Goal: Task Accomplishment & Management: Complete application form

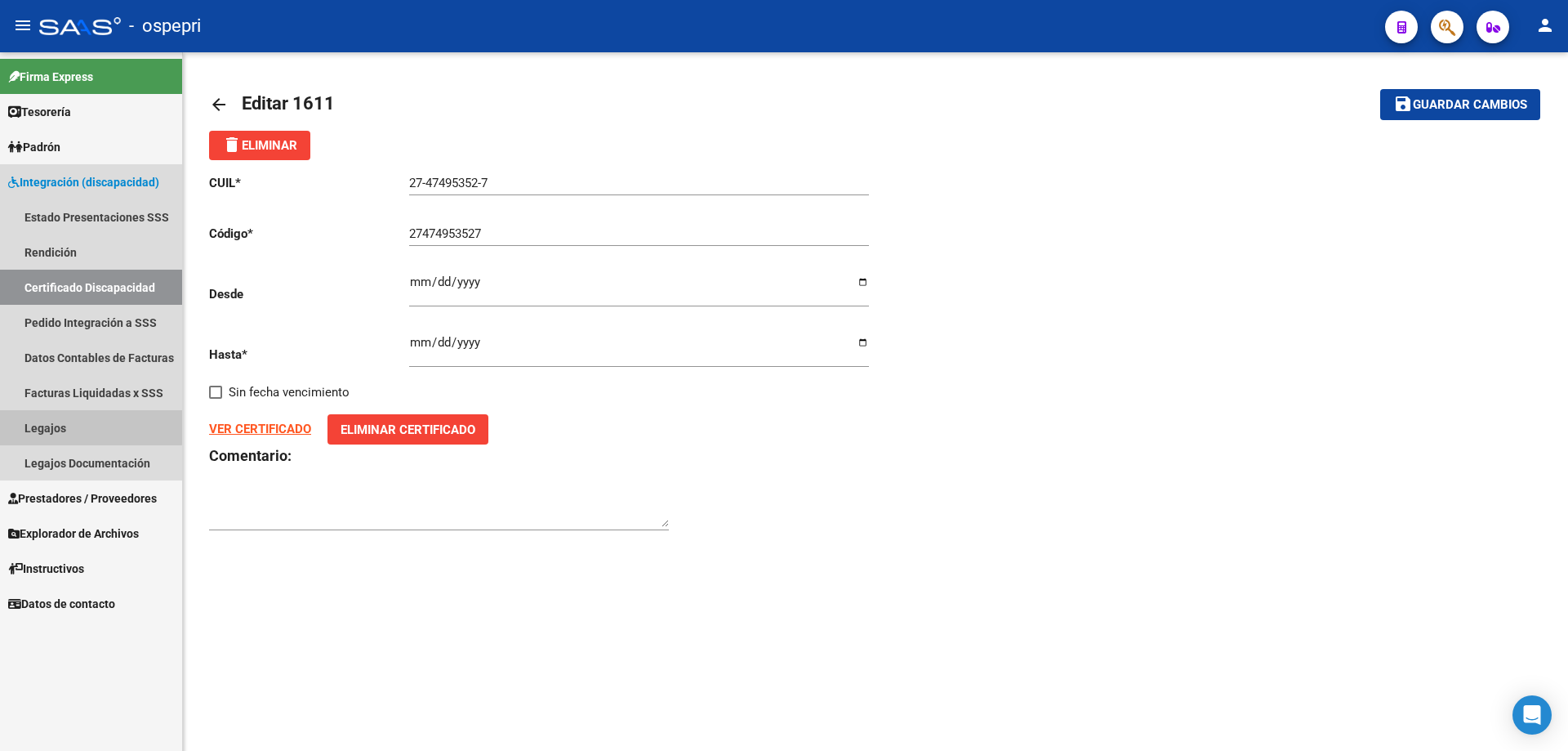
click at [48, 424] on link "Legajos" at bounding box center [91, 427] width 182 height 35
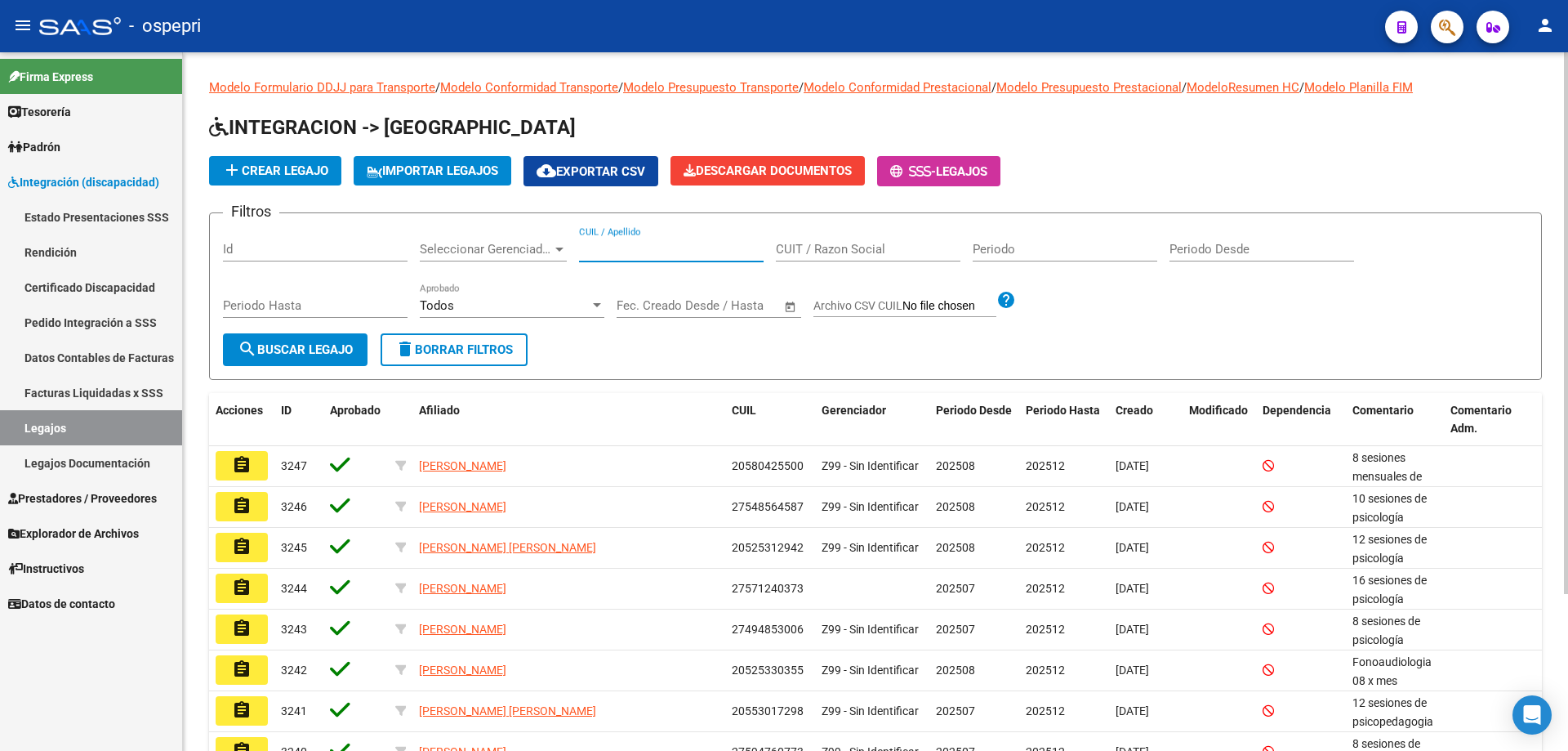
click at [606, 251] on input "CUIL / Apellido" at bounding box center [672, 249] width 184 height 15
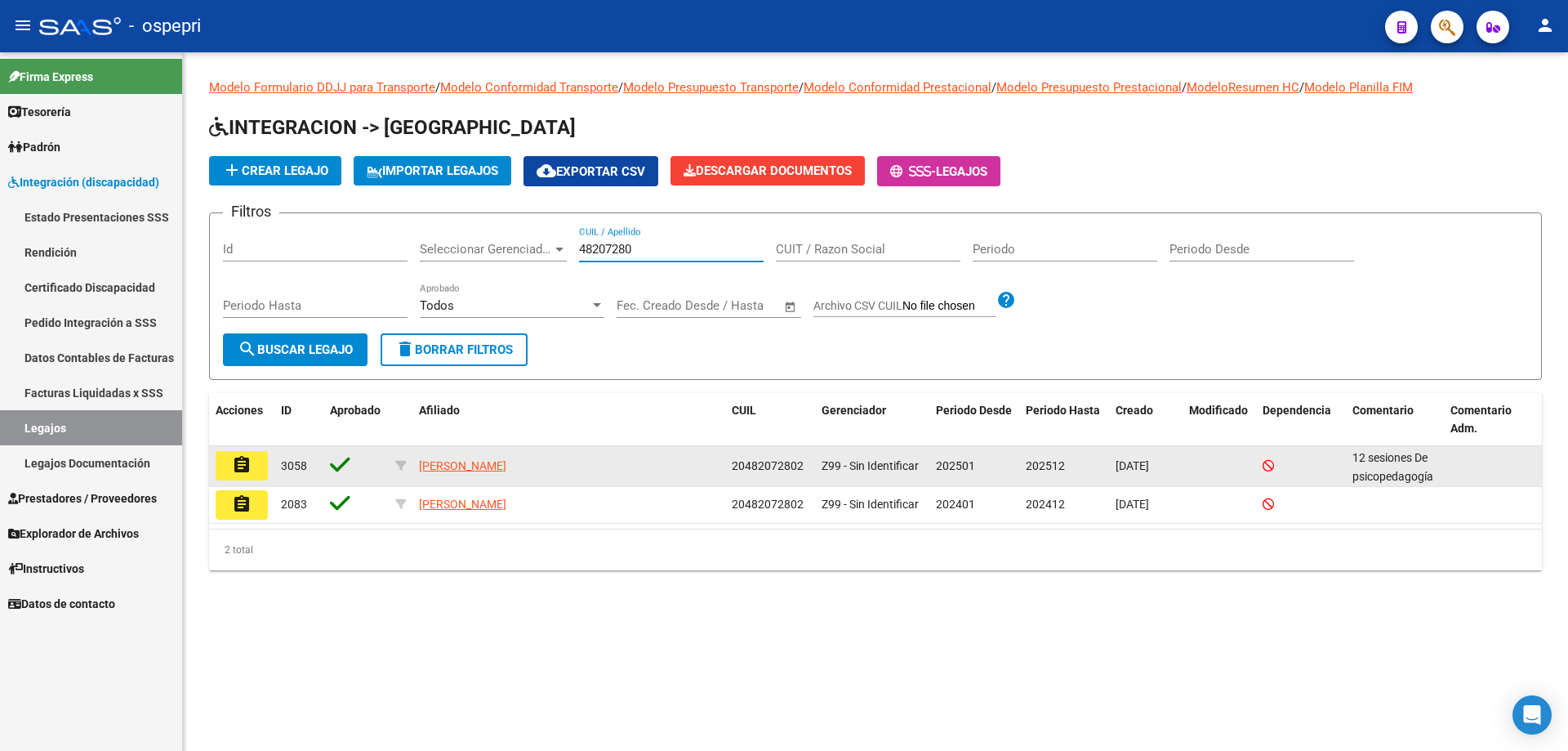
type input "48207280"
click at [257, 467] on button "assignment" at bounding box center [241, 466] width 52 height 29
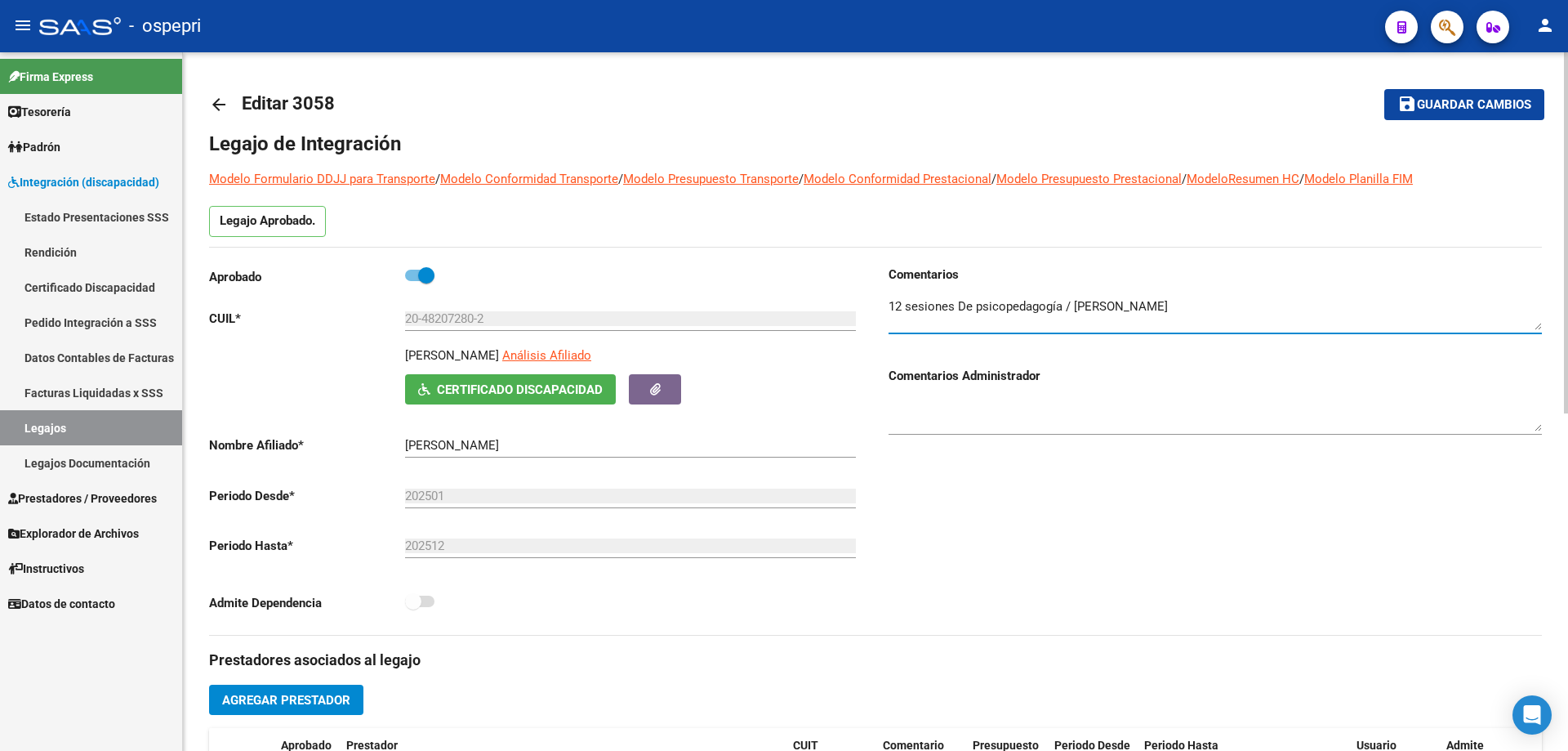
click at [1198, 304] on textarea at bounding box center [1215, 313] width 653 height 32
type textarea "12 sesiones De psicopedagogía / [PERSON_NAME] Psicologia 12 x mes agosto /[DATE…"
click at [1436, 107] on span "Guardar cambios" at bounding box center [1474, 105] width 115 height 15
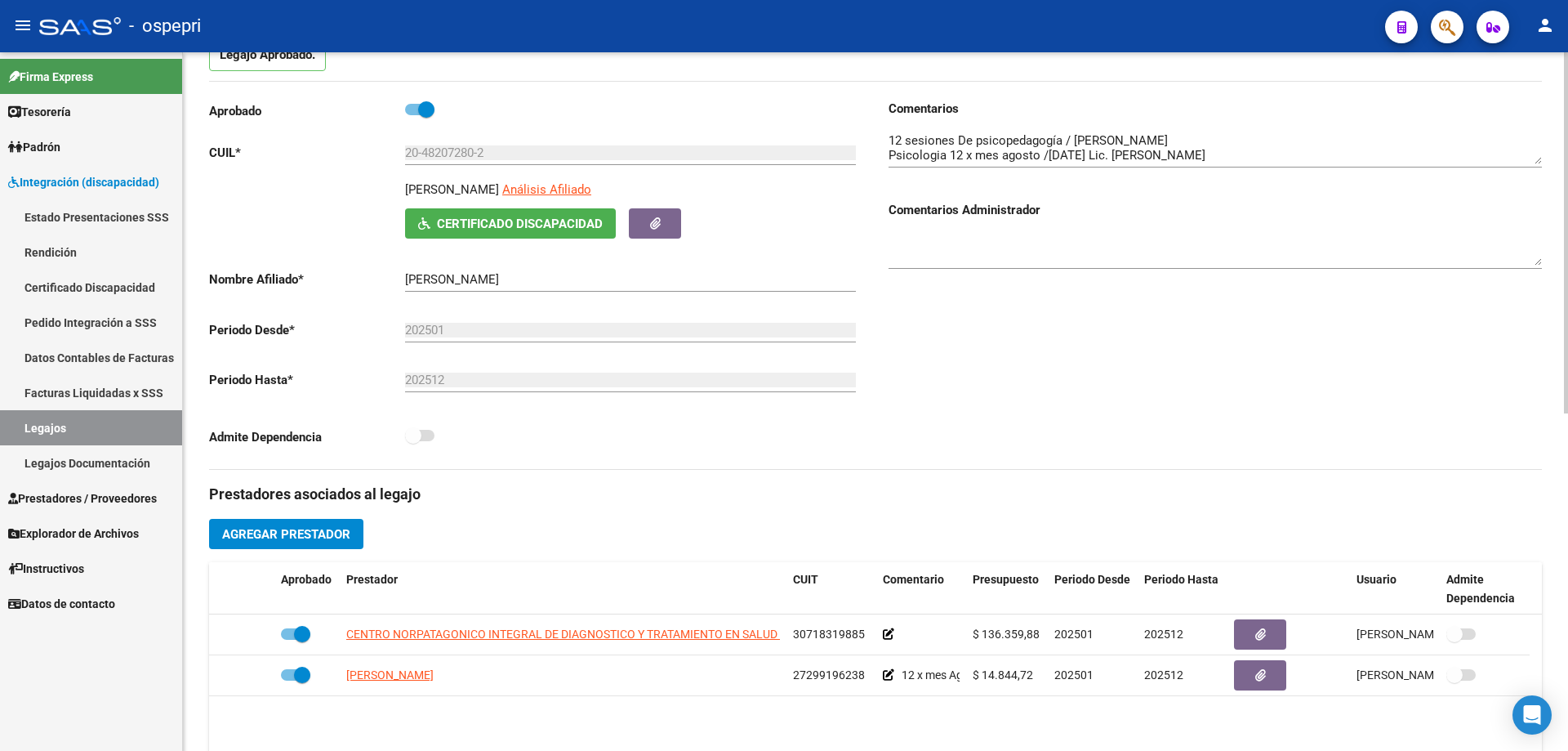
scroll to position [245, 0]
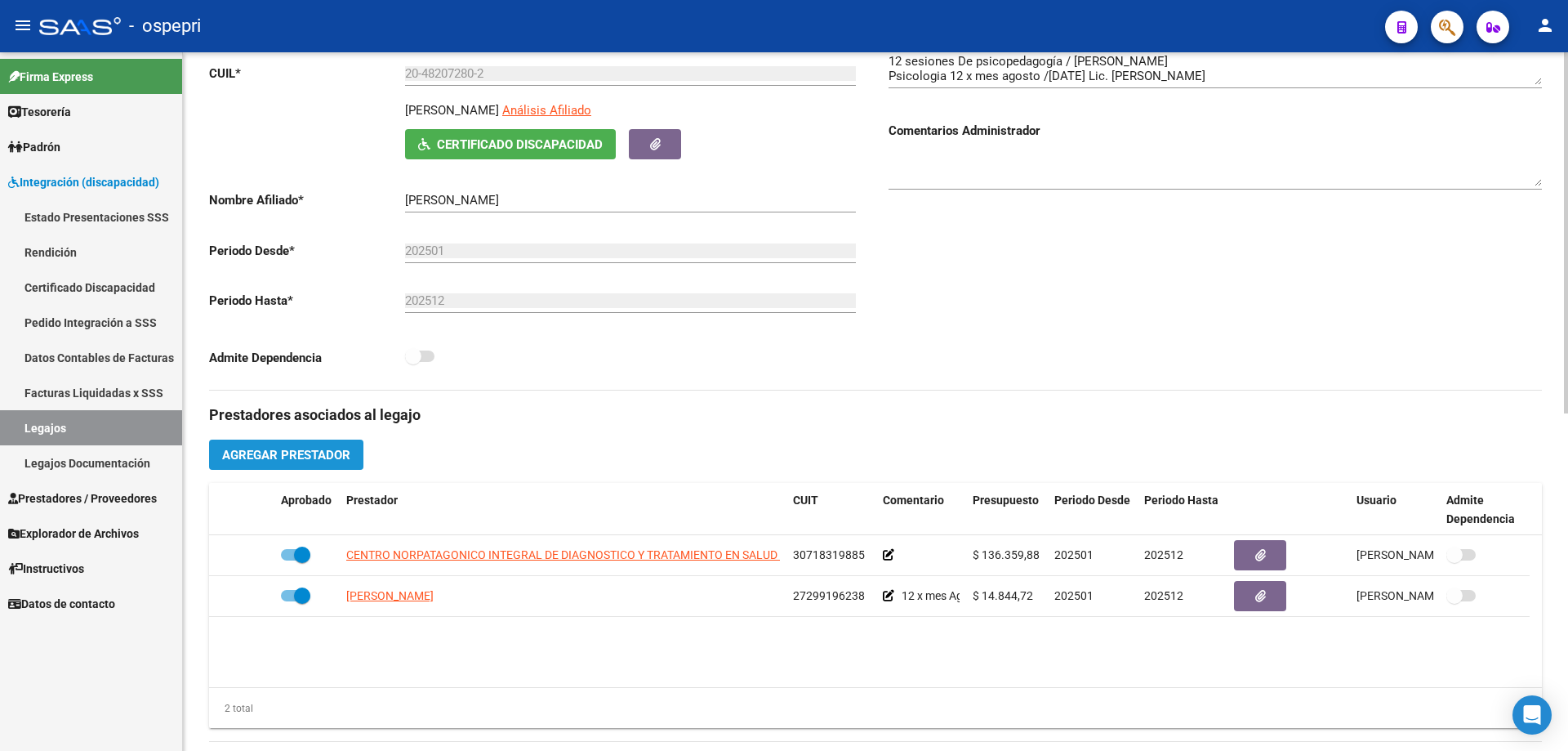
click at [276, 458] on span "Agregar Prestador" at bounding box center [286, 454] width 128 height 15
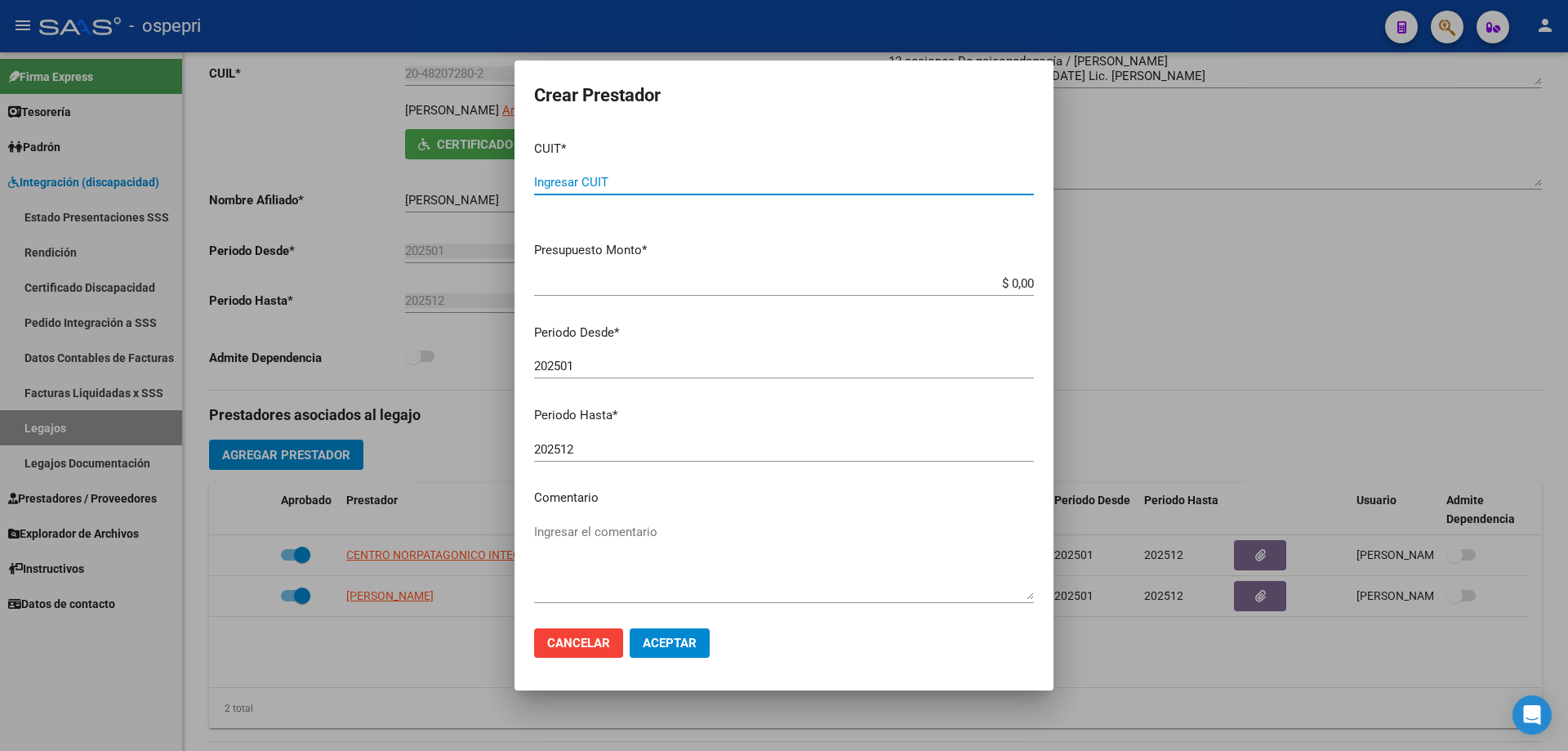
click at [584, 178] on input "Ingresar CUIT" at bounding box center [784, 181] width 500 height 15
type input "27-28982226-2"
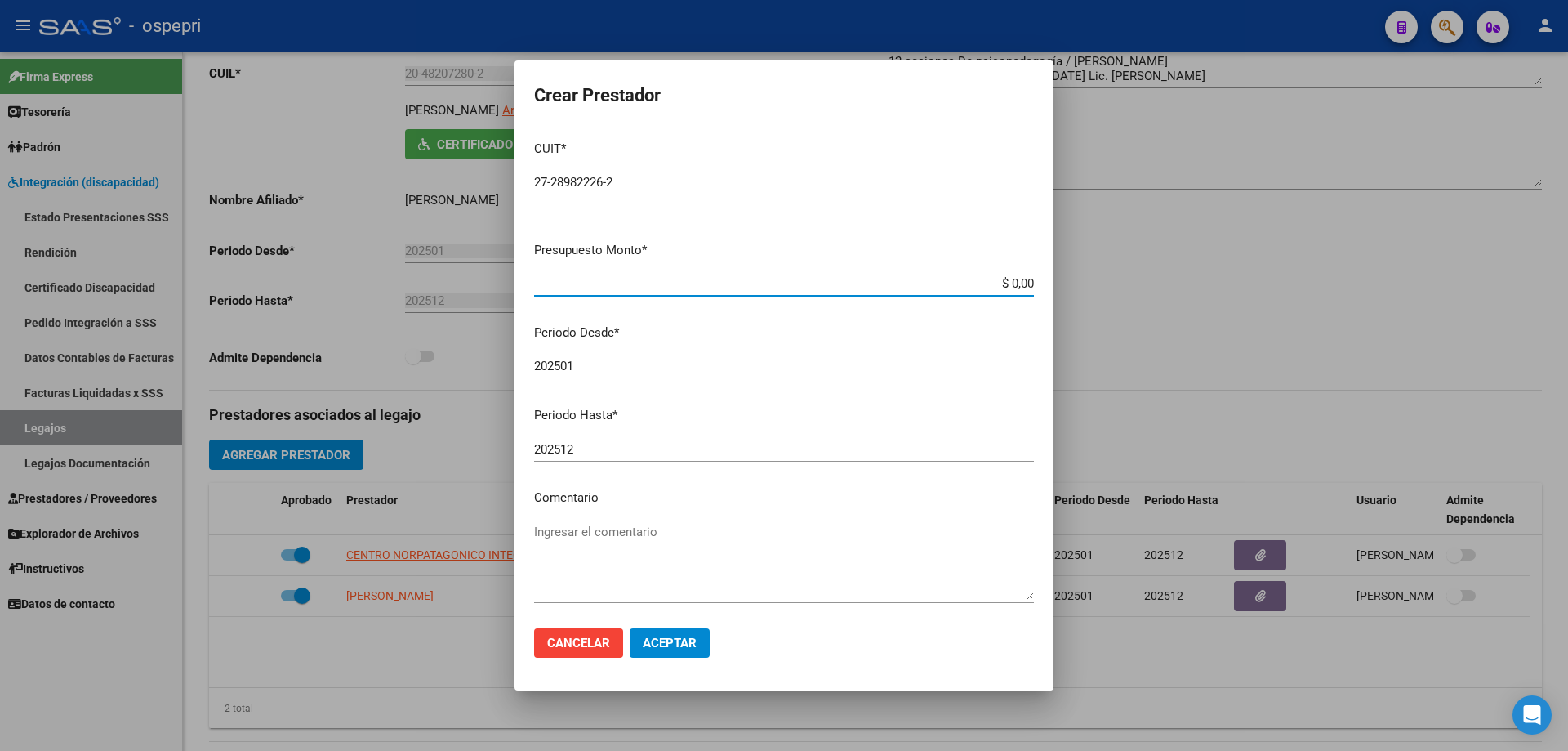
drag, startPoint x: 1021, startPoint y: 276, endPoint x: 899, endPoint y: 296, distance: 123.6
click at [899, 296] on div "$ 0,00 Ingresar el monto" at bounding box center [784, 283] width 500 height 25
type input "$ 14.844,72"
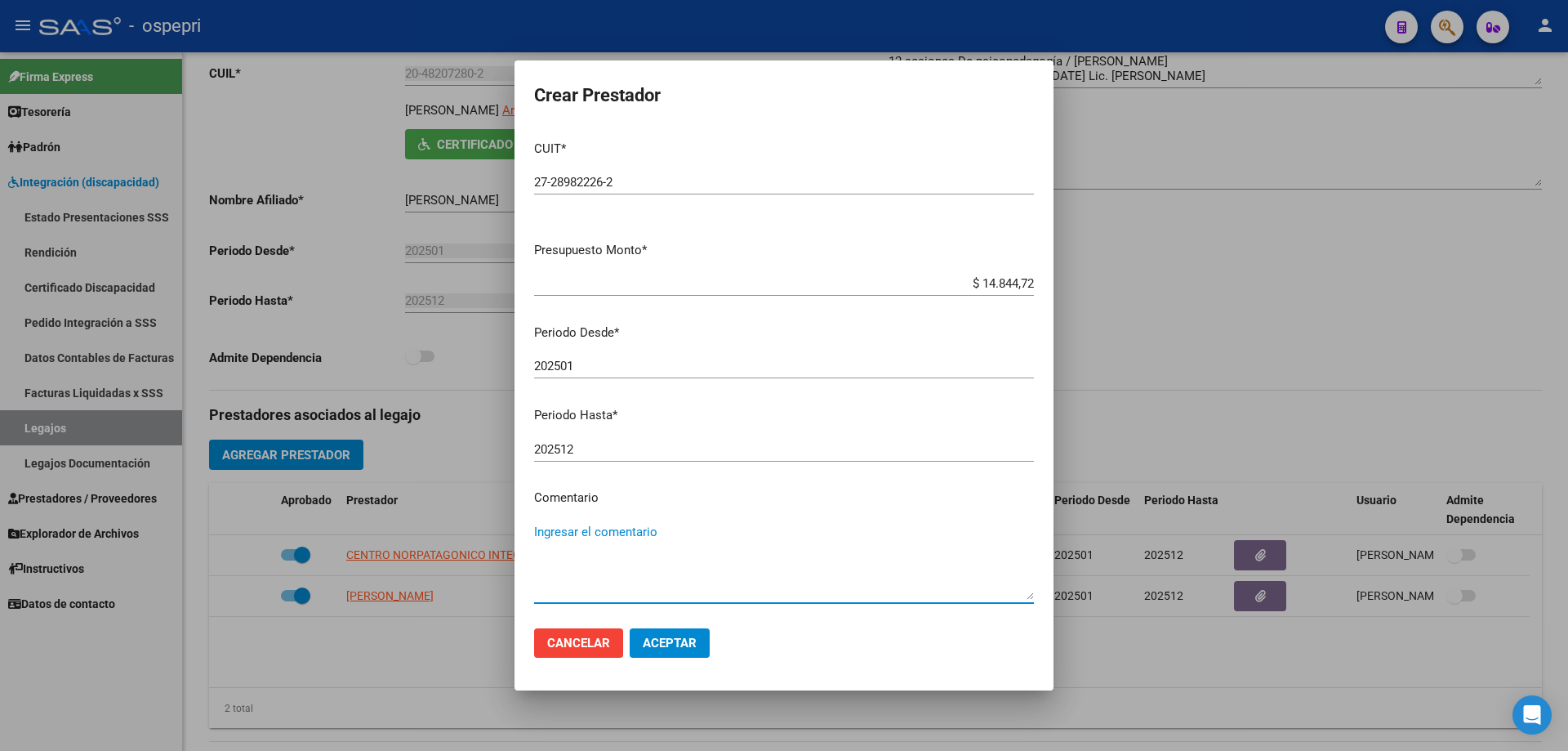
click at [642, 523] on textarea "Ingresar el comentario" at bounding box center [784, 561] width 500 height 76
type textarea "12 x mes agosto/[DATE]"
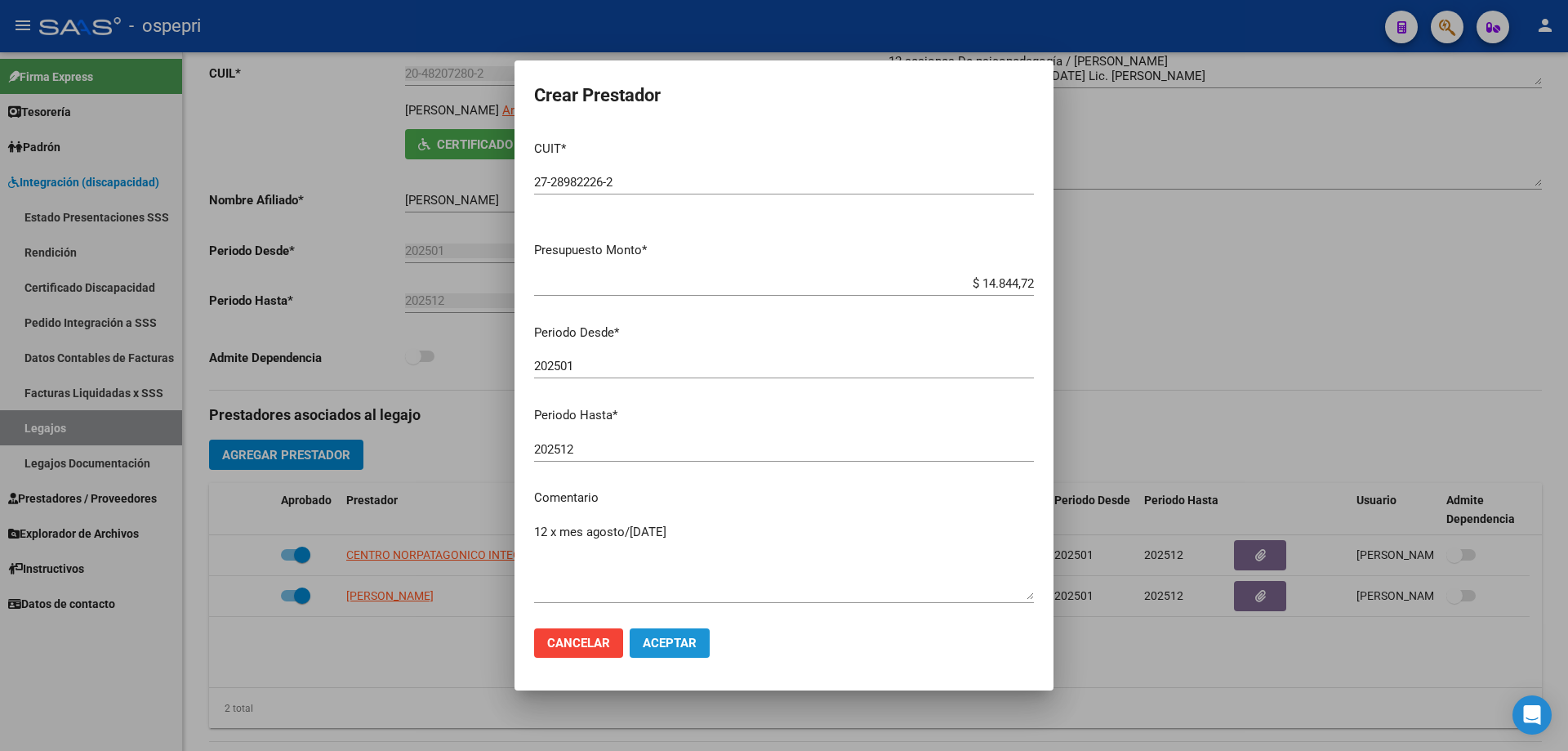
click at [668, 642] on span "Aceptar" at bounding box center [670, 642] width 54 height 15
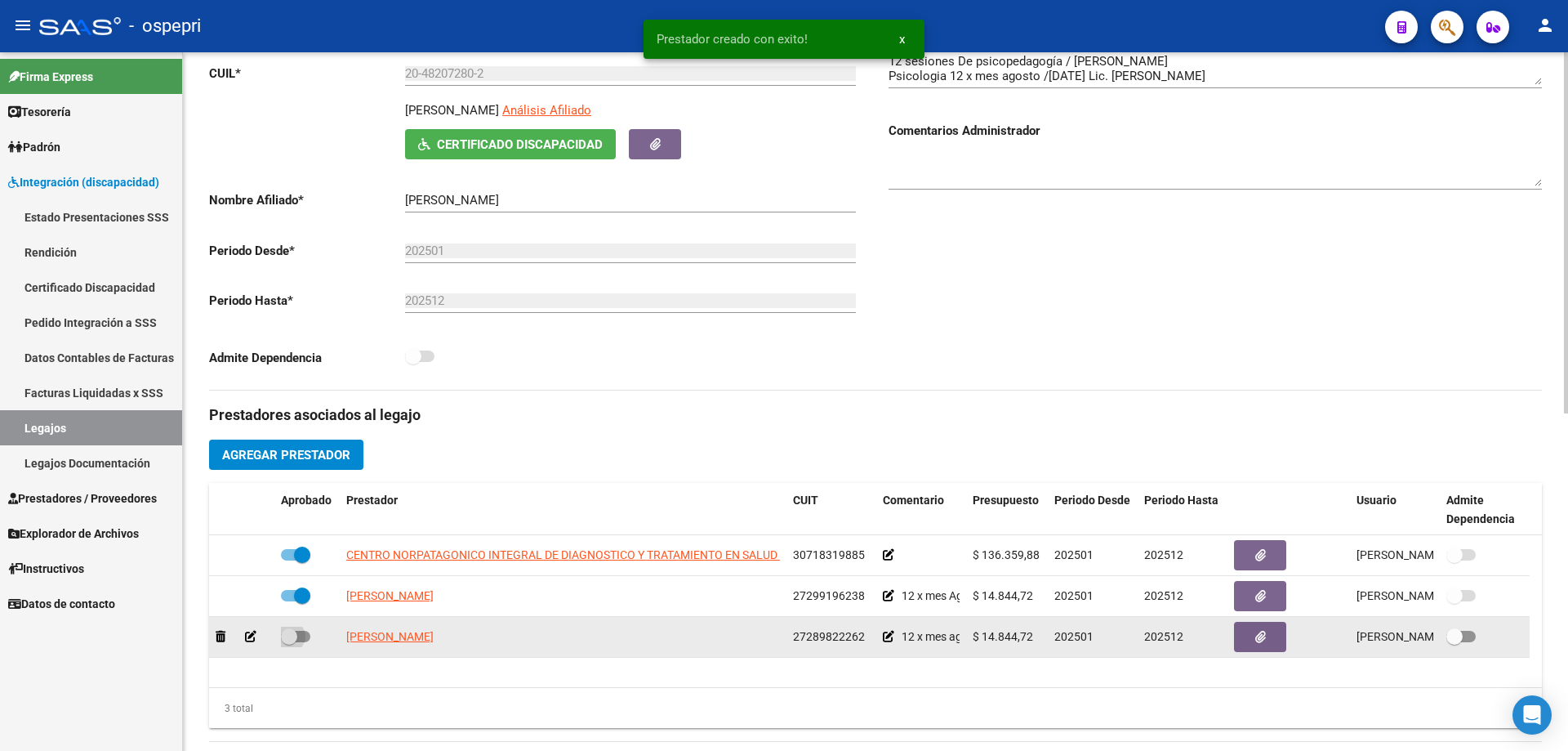
click at [296, 634] on span at bounding box center [289, 636] width 17 height 17
click at [289, 642] on input "checkbox" at bounding box center [288, 642] width 1 height 1
checkbox input "true"
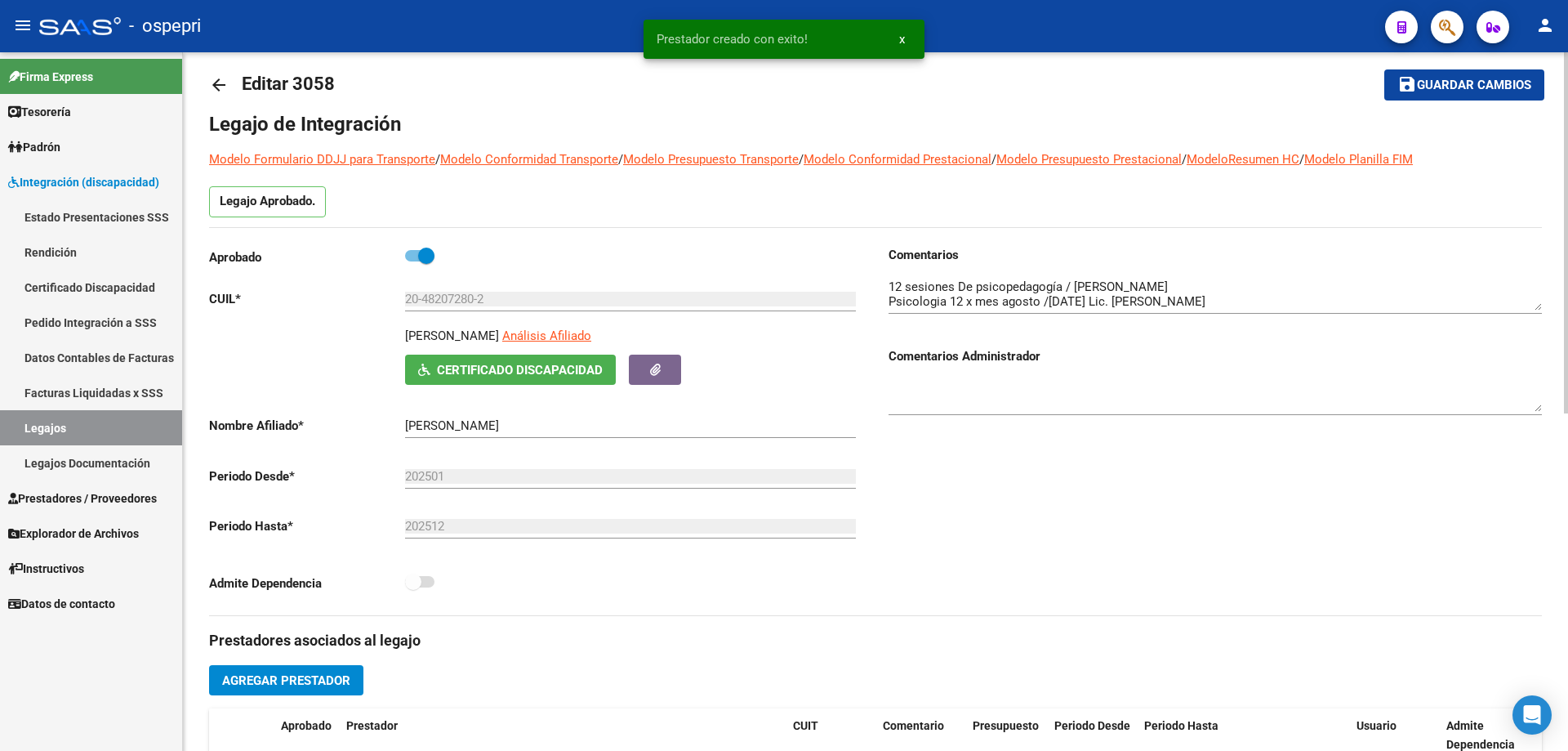
scroll to position [0, 0]
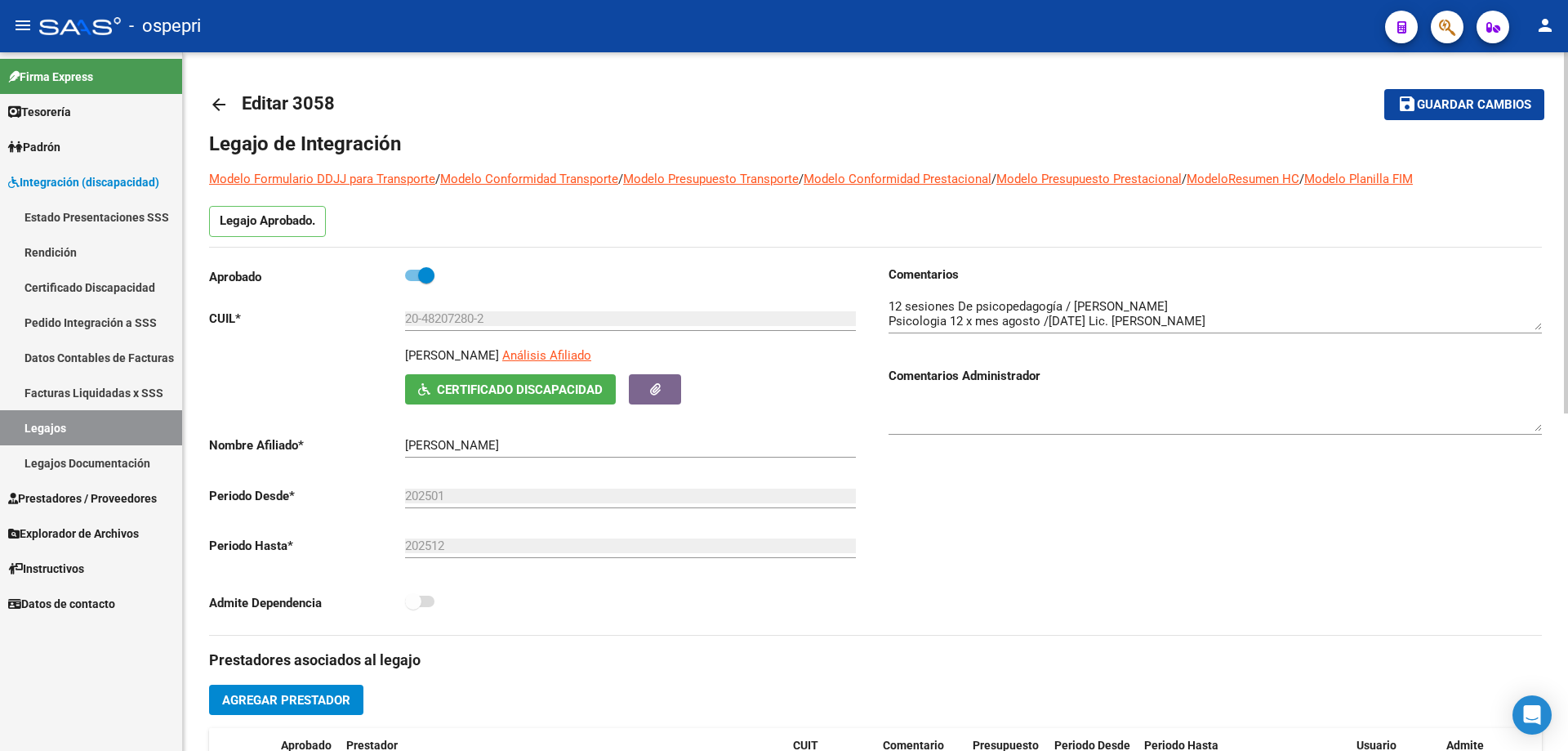
click at [1470, 109] on span "Guardar cambios" at bounding box center [1474, 105] width 115 height 15
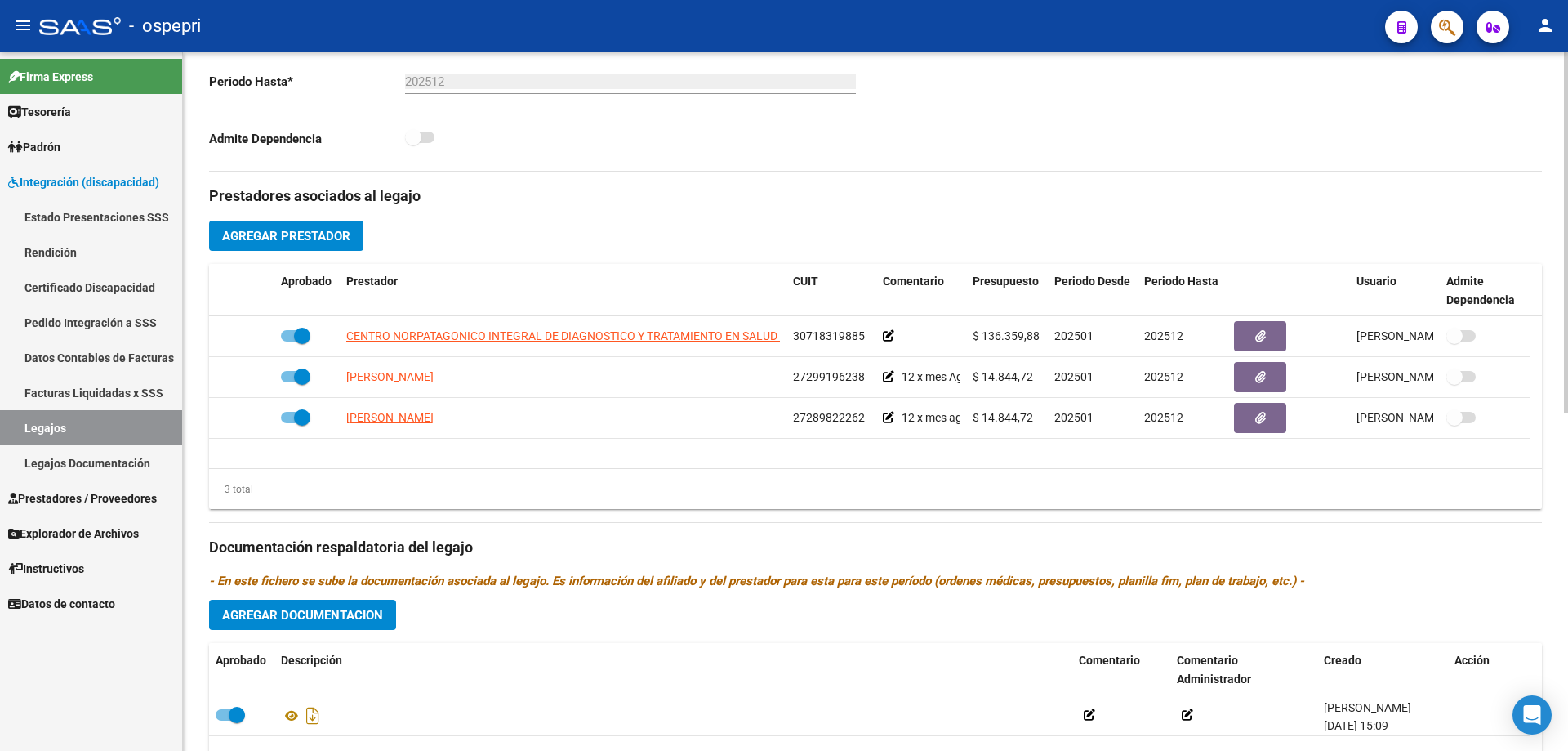
scroll to position [490, 0]
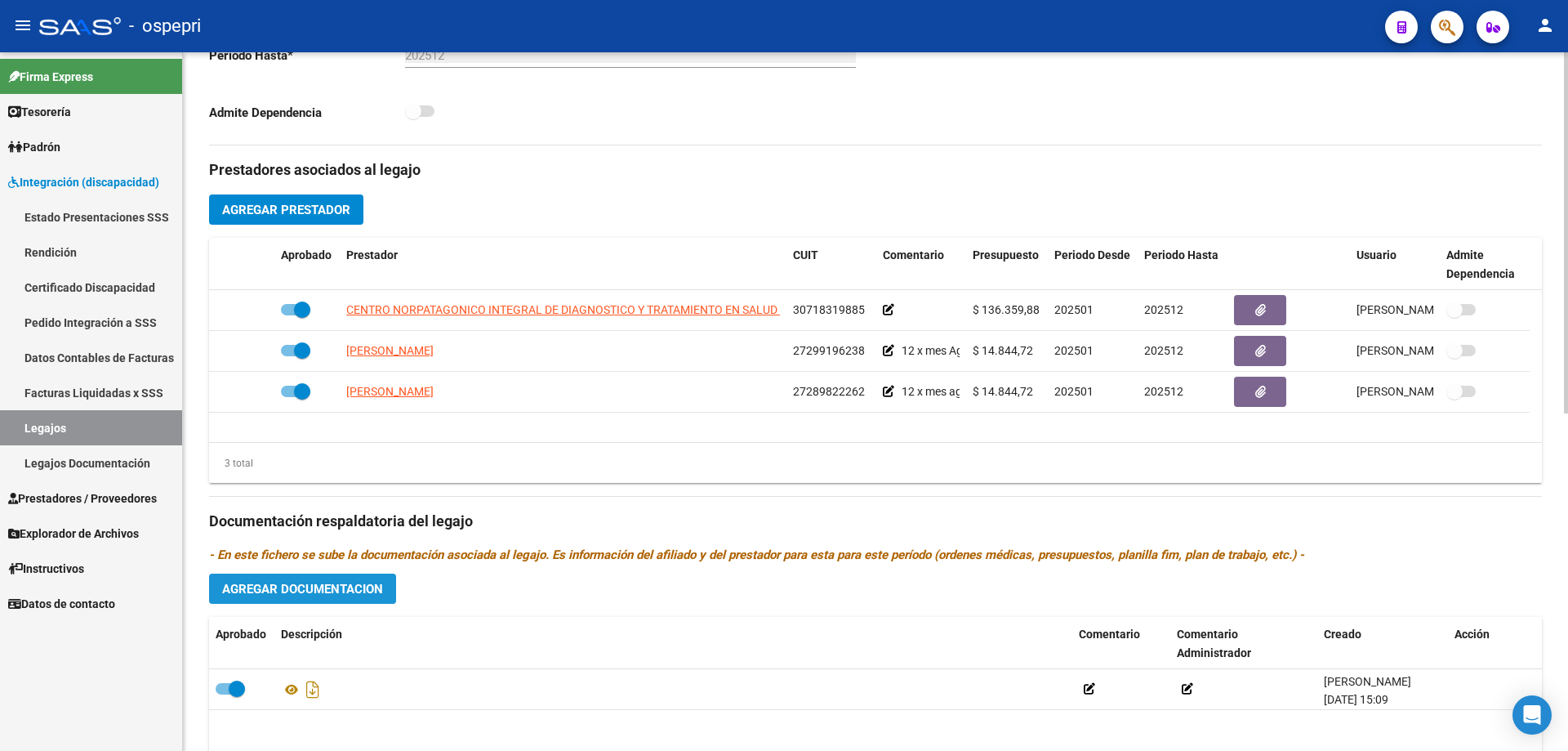
click at [306, 586] on span "Agregar Documentacion" at bounding box center [303, 588] width 161 height 15
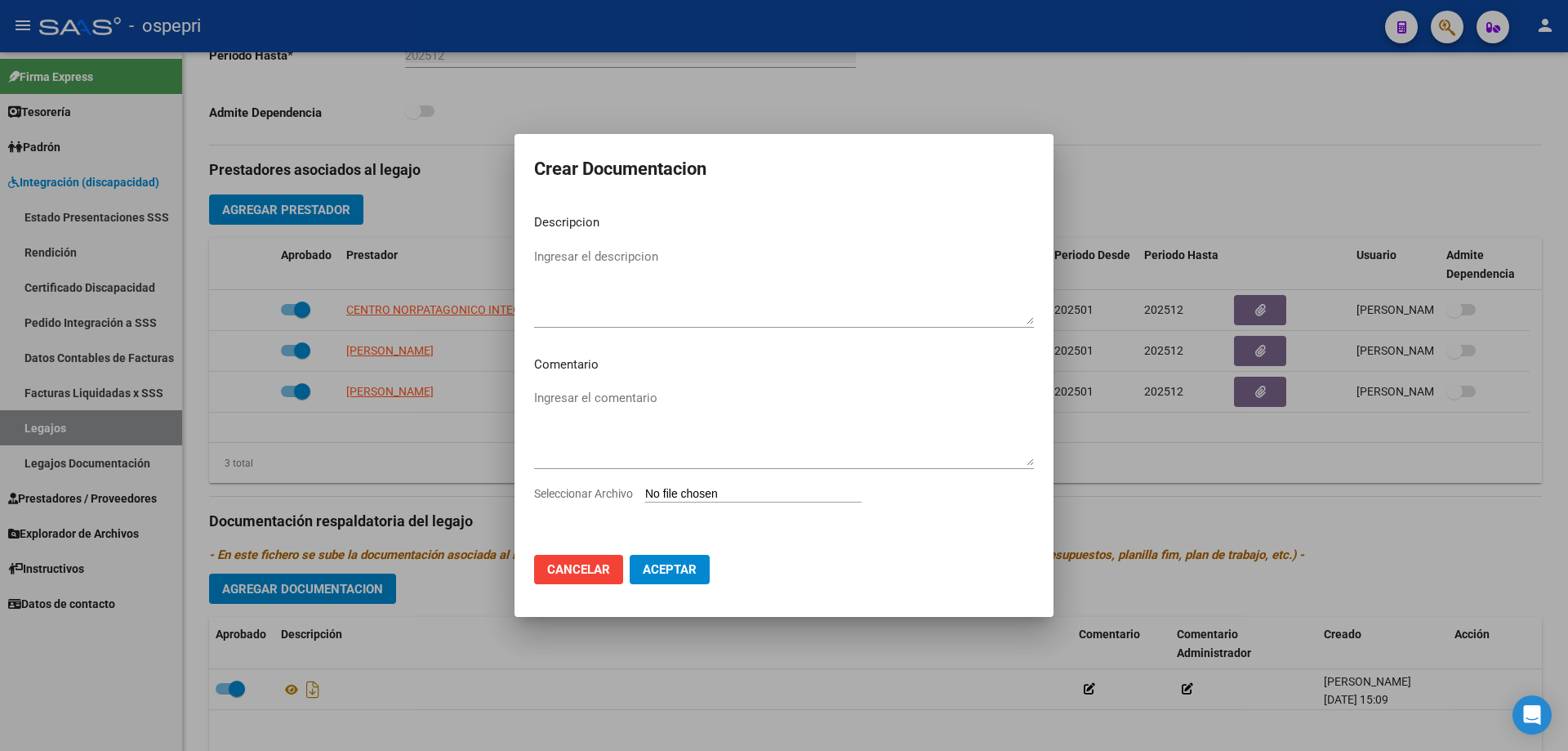
type input "C:\fakepath\20482072802 (1).pdf"
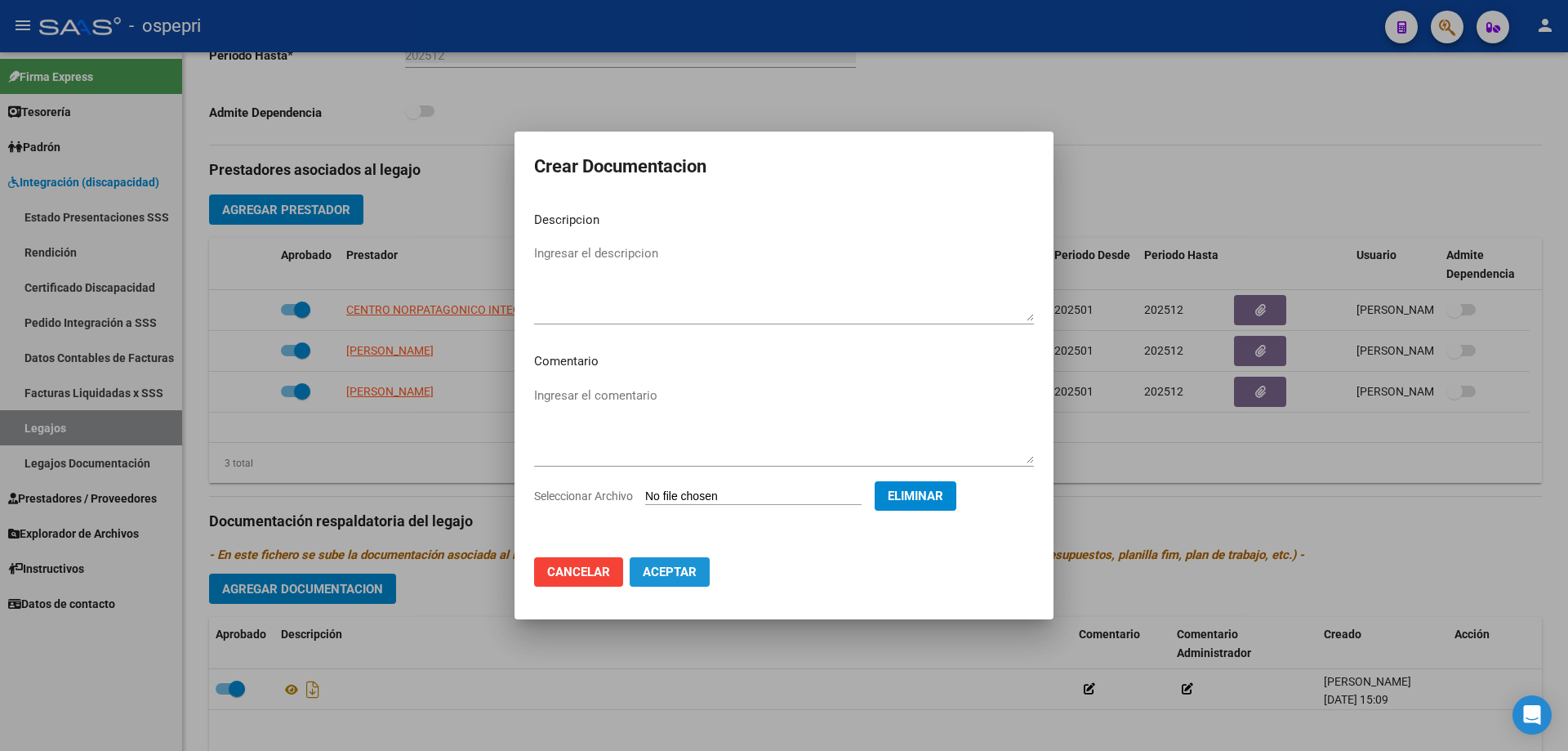
click at [675, 566] on span "Aceptar" at bounding box center [670, 572] width 54 height 15
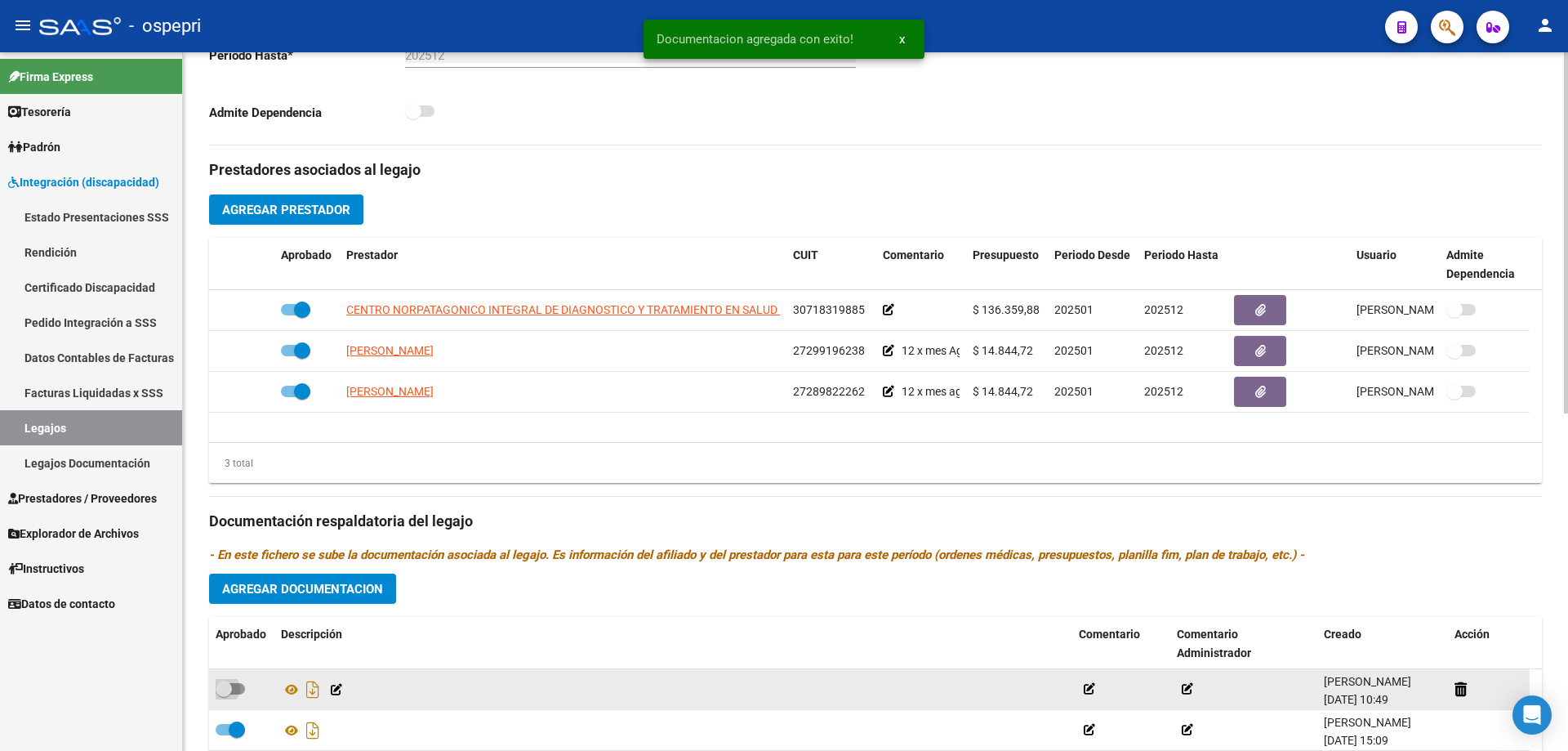
click at [231, 680] on span at bounding box center [224, 688] width 17 height 17
click at [224, 694] on input "checkbox" at bounding box center [223, 694] width 1 height 1
checkbox input "true"
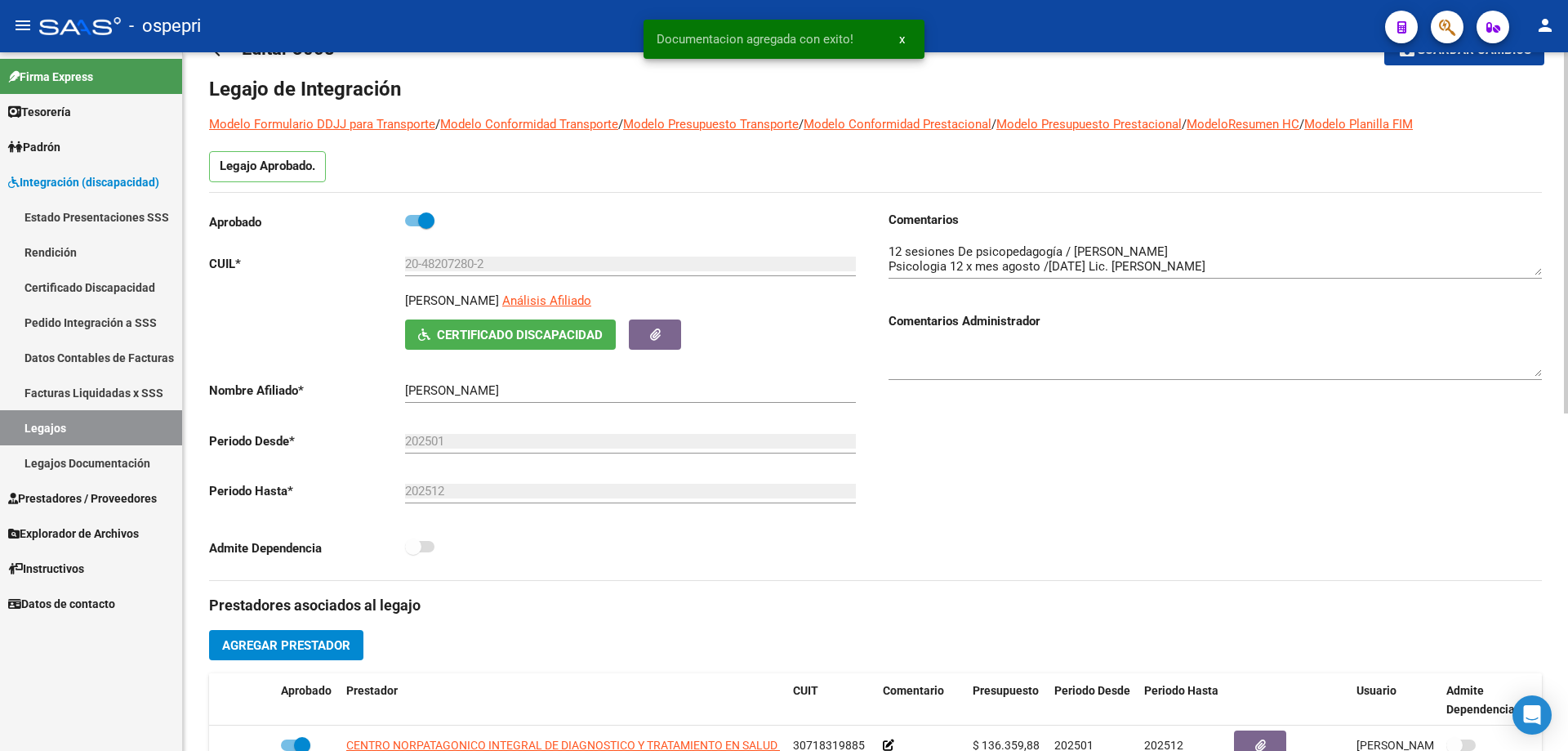
scroll to position [0, 0]
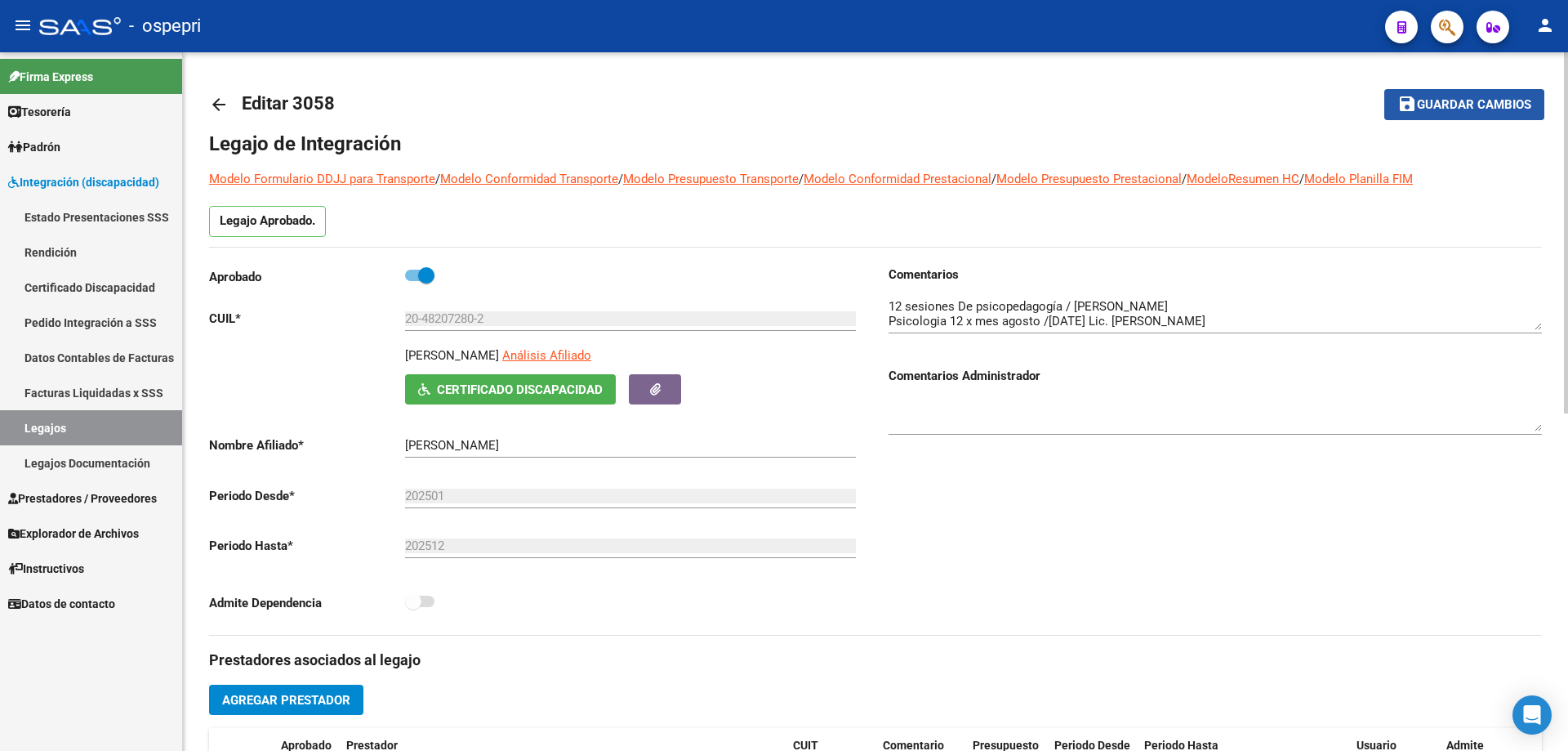
click at [1465, 106] on span "Guardar cambios" at bounding box center [1474, 105] width 115 height 15
